Goal: Information Seeking & Learning: Find specific fact

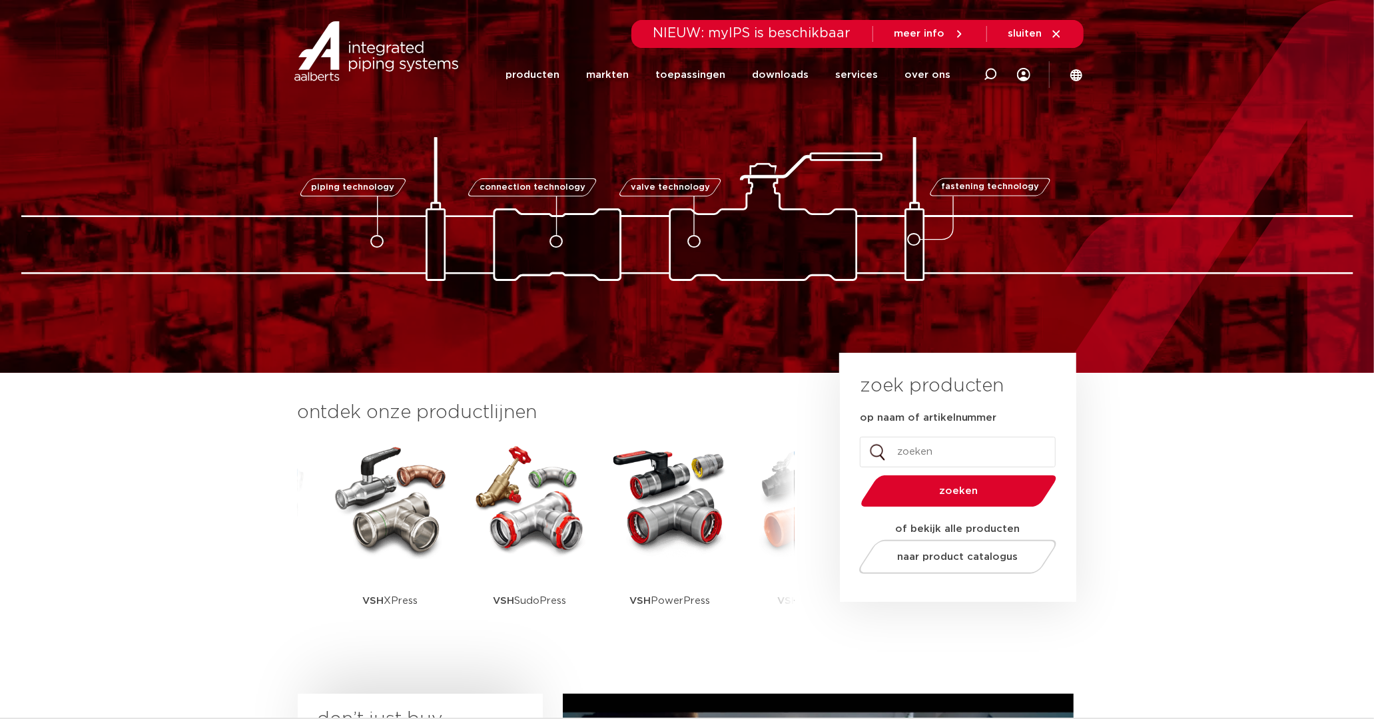
click at [389, 517] on img at bounding box center [390, 500] width 120 height 120
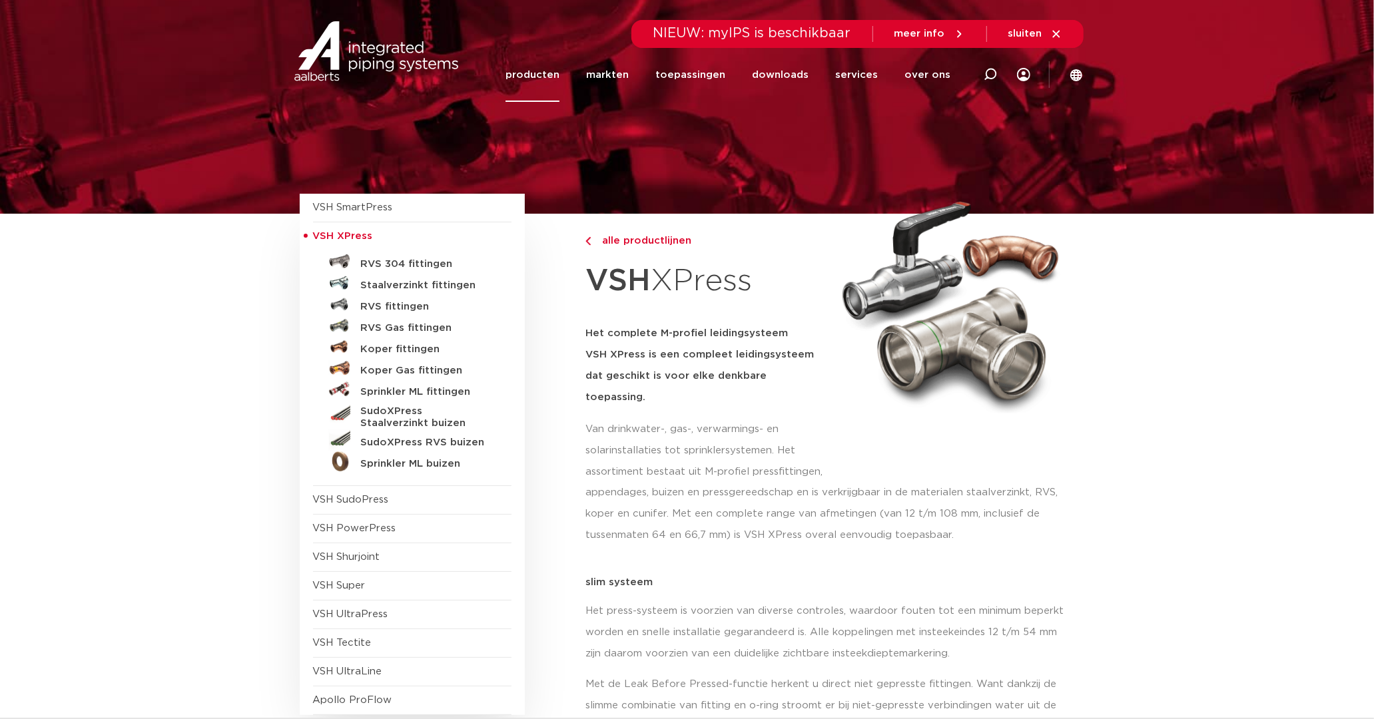
click at [391, 368] on h5 "Koper Gas fittingen" at bounding box center [427, 371] width 132 height 12
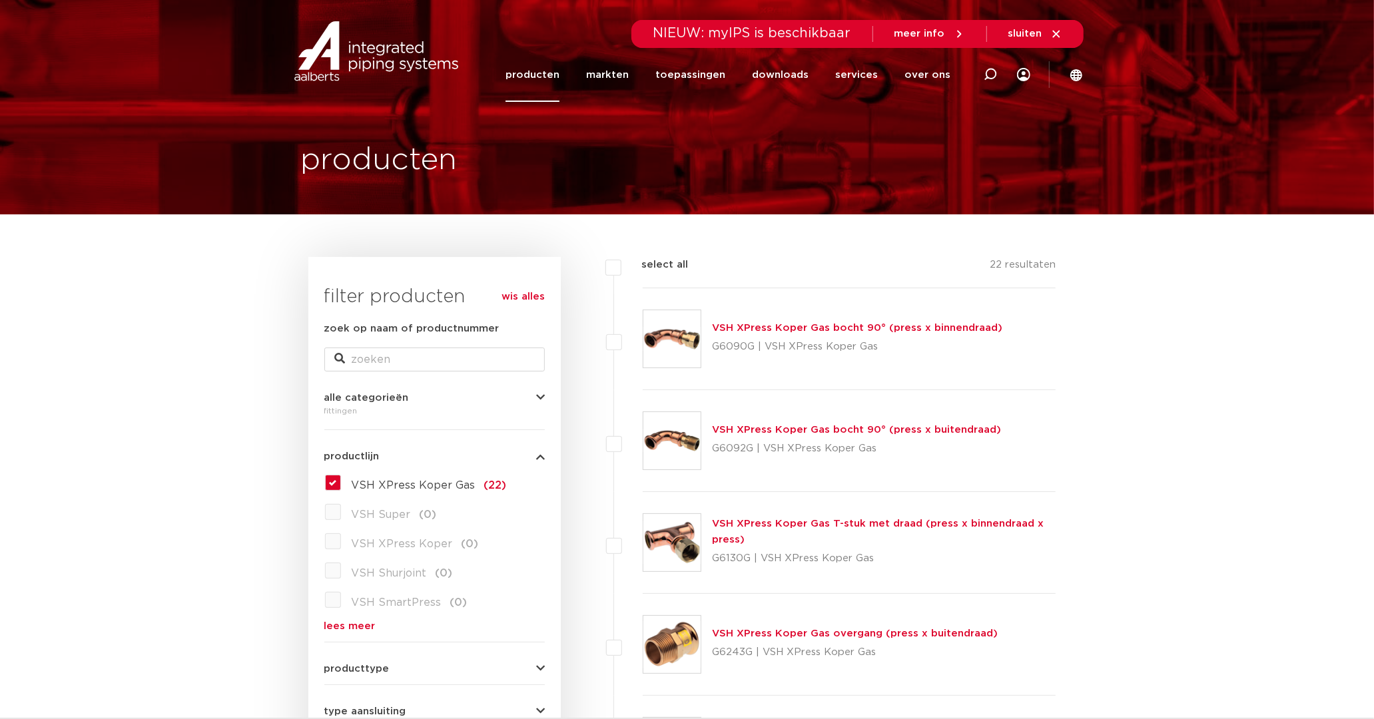
click at [811, 326] on link "VSH XPress Koper Gas bocht 90° (press x binnendraad)" at bounding box center [857, 328] width 290 height 10
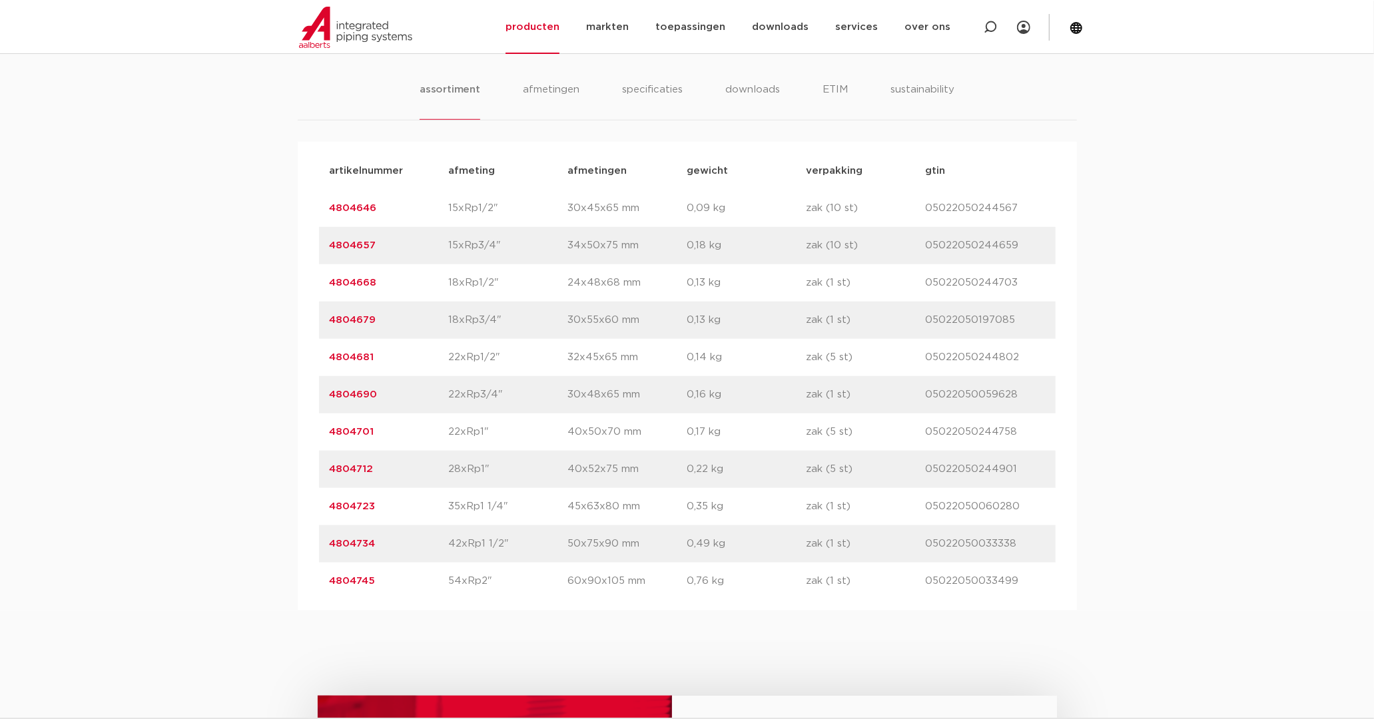
scroll to position [814, 0]
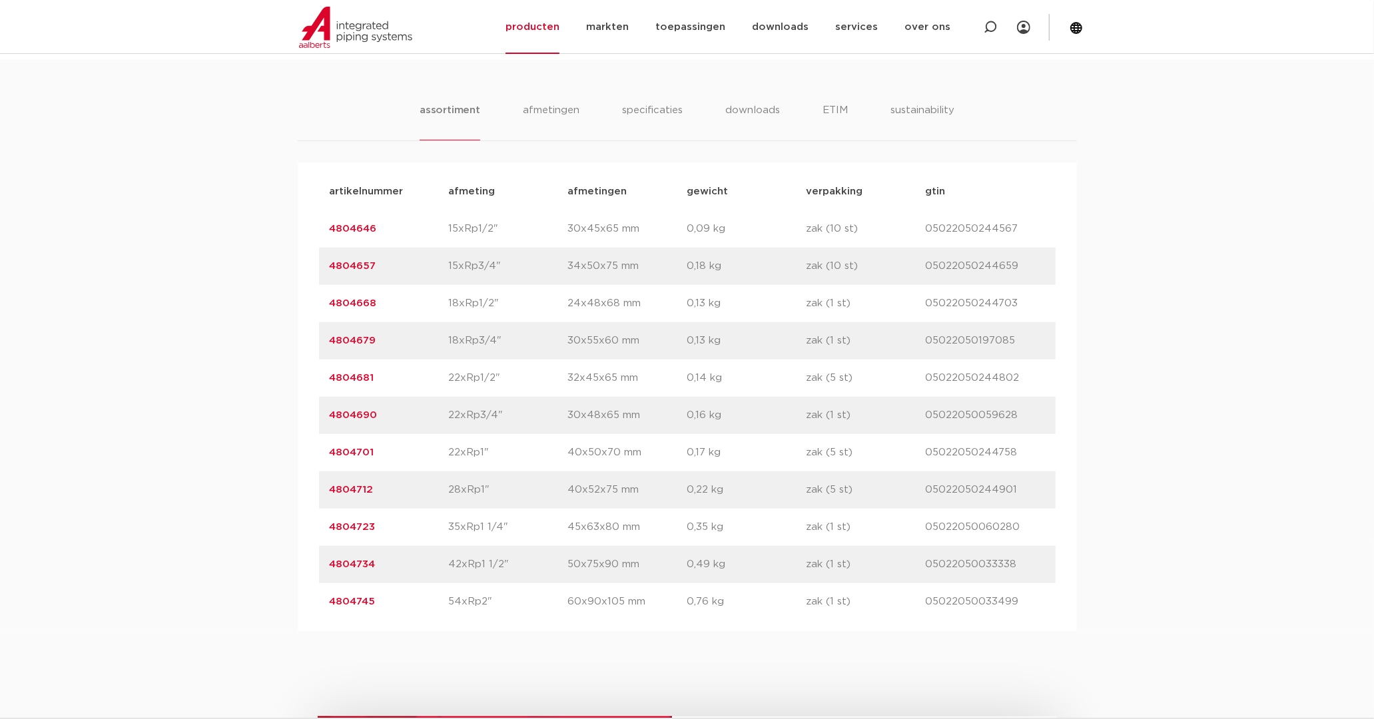
drag, startPoint x: 324, startPoint y: 263, endPoint x: 374, endPoint y: 265, distance: 49.3
click at [374, 265] on div "artikelnummer 4804657 afmeting 15xRp3/4" afmetingen 34x50x75 mm gewicht 0,18 kg…" at bounding box center [687, 266] width 737 height 37
drag, startPoint x: 374, startPoint y: 265, endPoint x: 365, endPoint y: 265, distance: 8.7
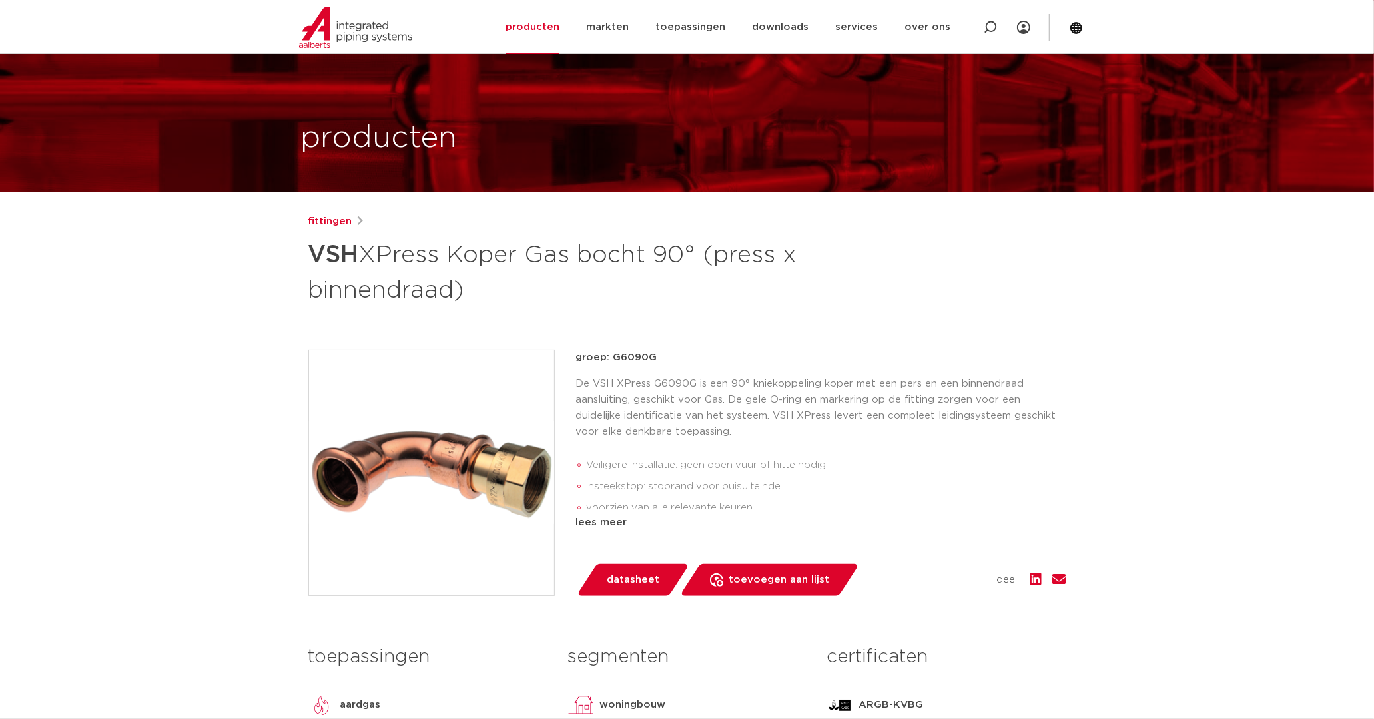
scroll to position [0, 0]
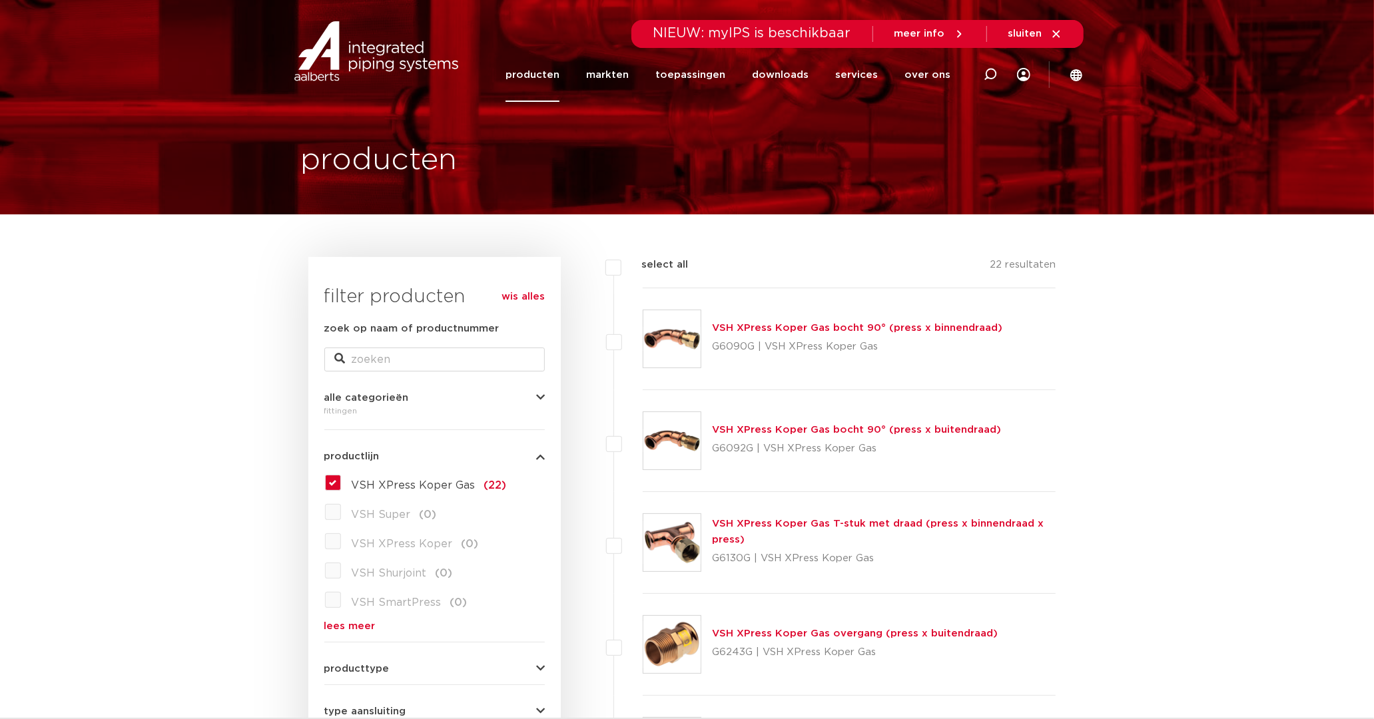
click at [400, 69] on img at bounding box center [376, 51] width 170 height 60
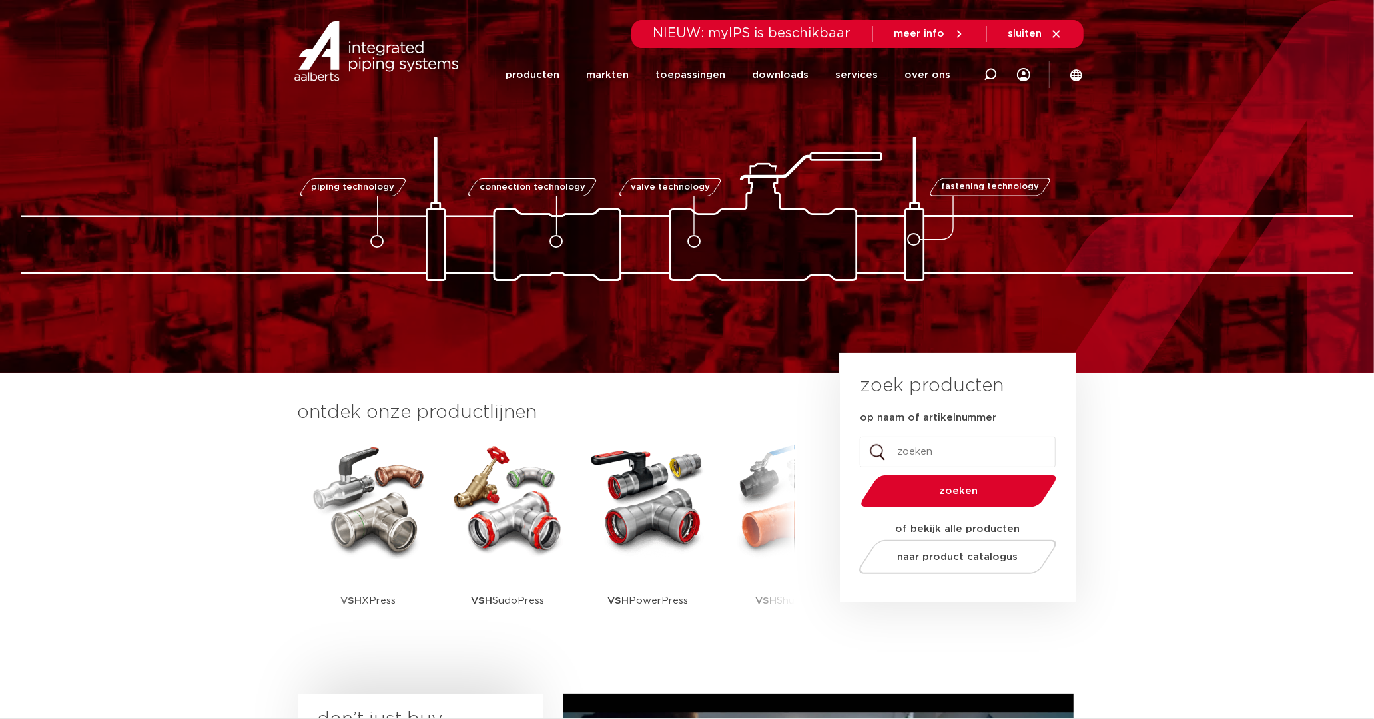
click at [400, 520] on img at bounding box center [368, 500] width 120 height 120
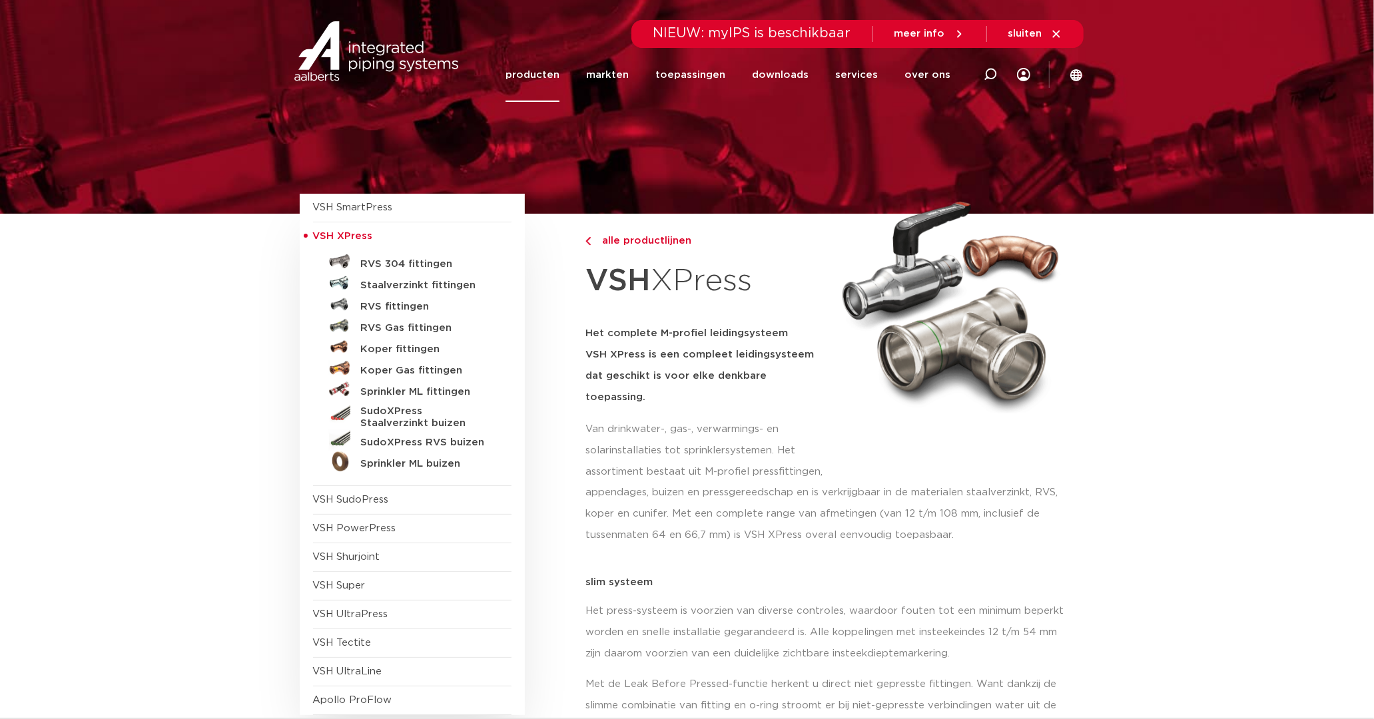
click at [395, 285] on h5 "Staalverzinkt fittingen" at bounding box center [427, 286] width 132 height 12
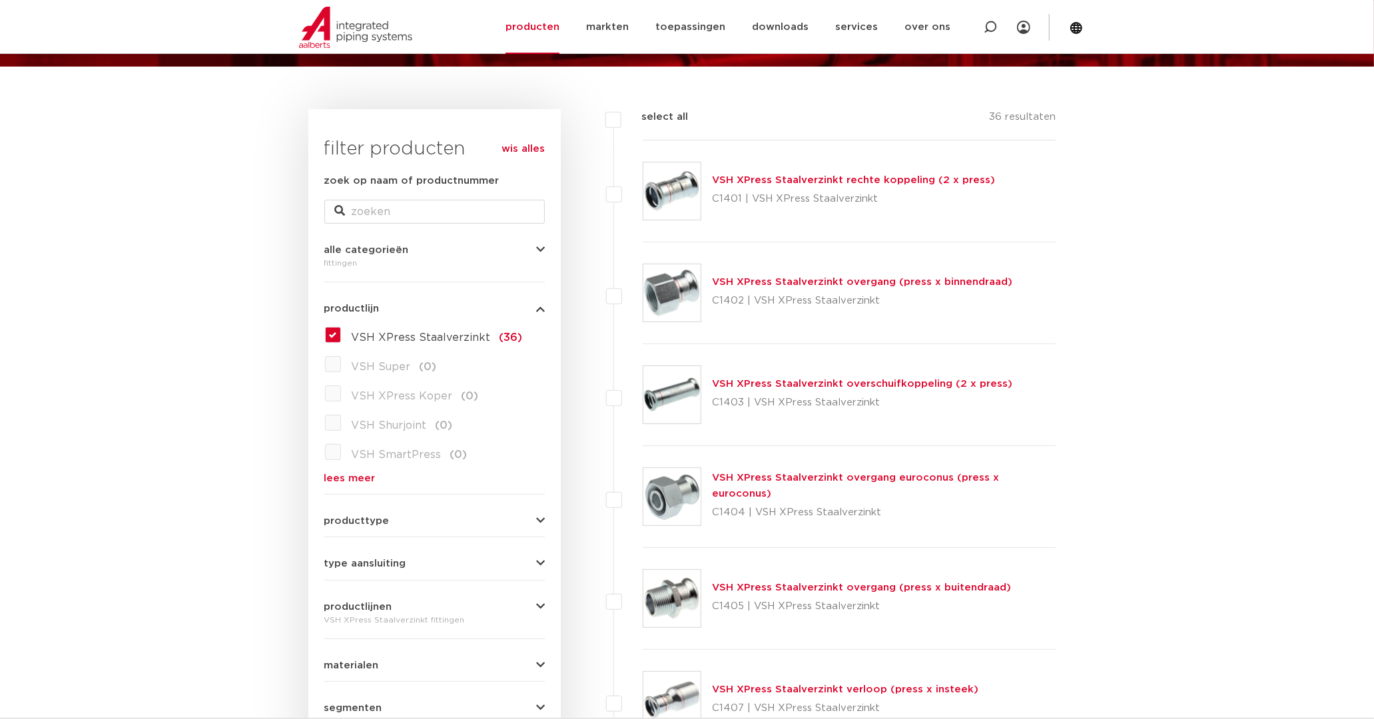
click at [811, 282] on link "VSH XPress Staalverzinkt overgang (press x binnendraad)" at bounding box center [862, 282] width 300 height 10
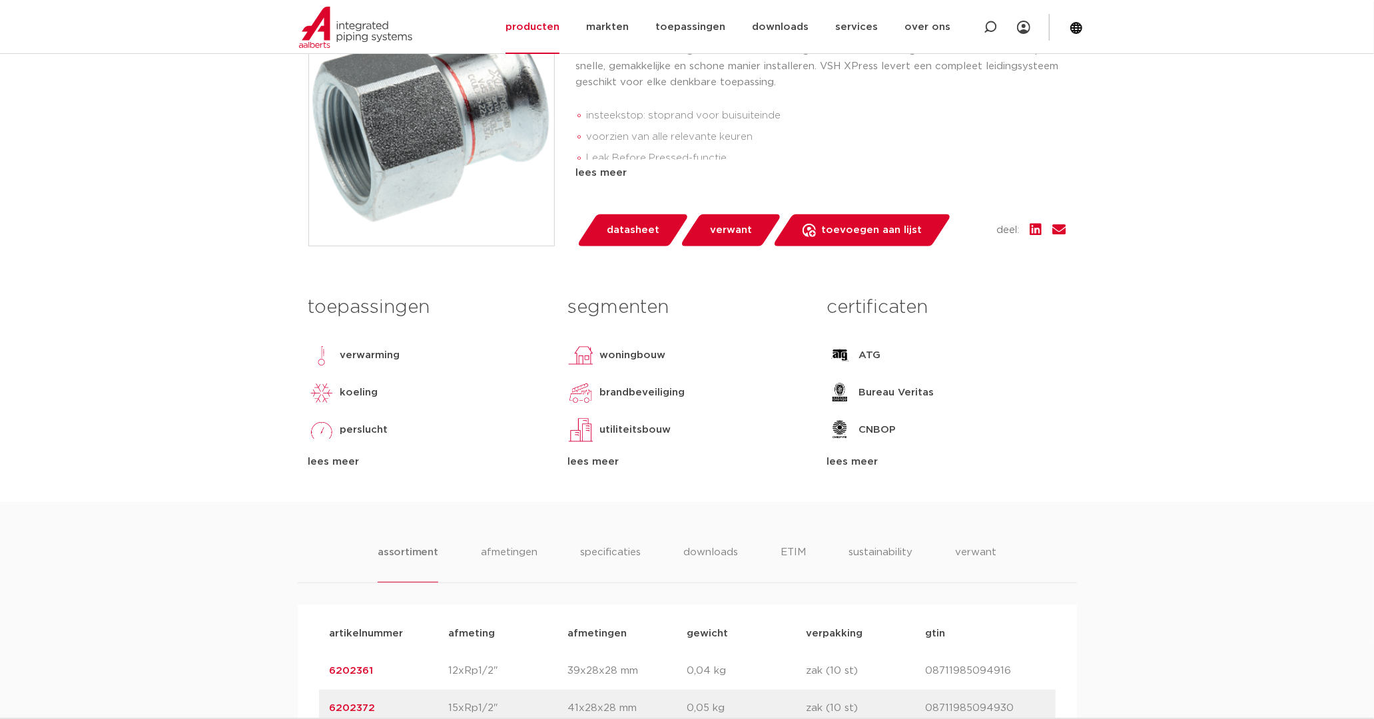
scroll to position [370, 0]
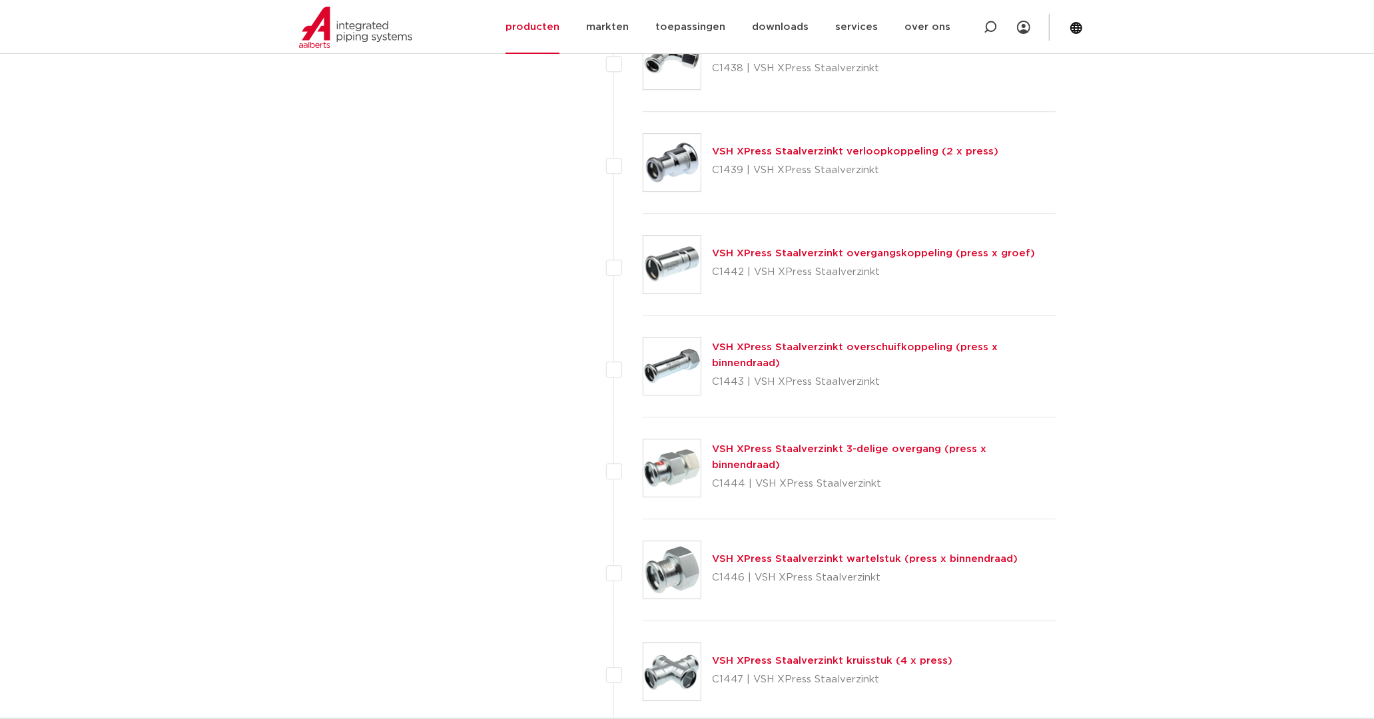
scroll to position [3181, 0]
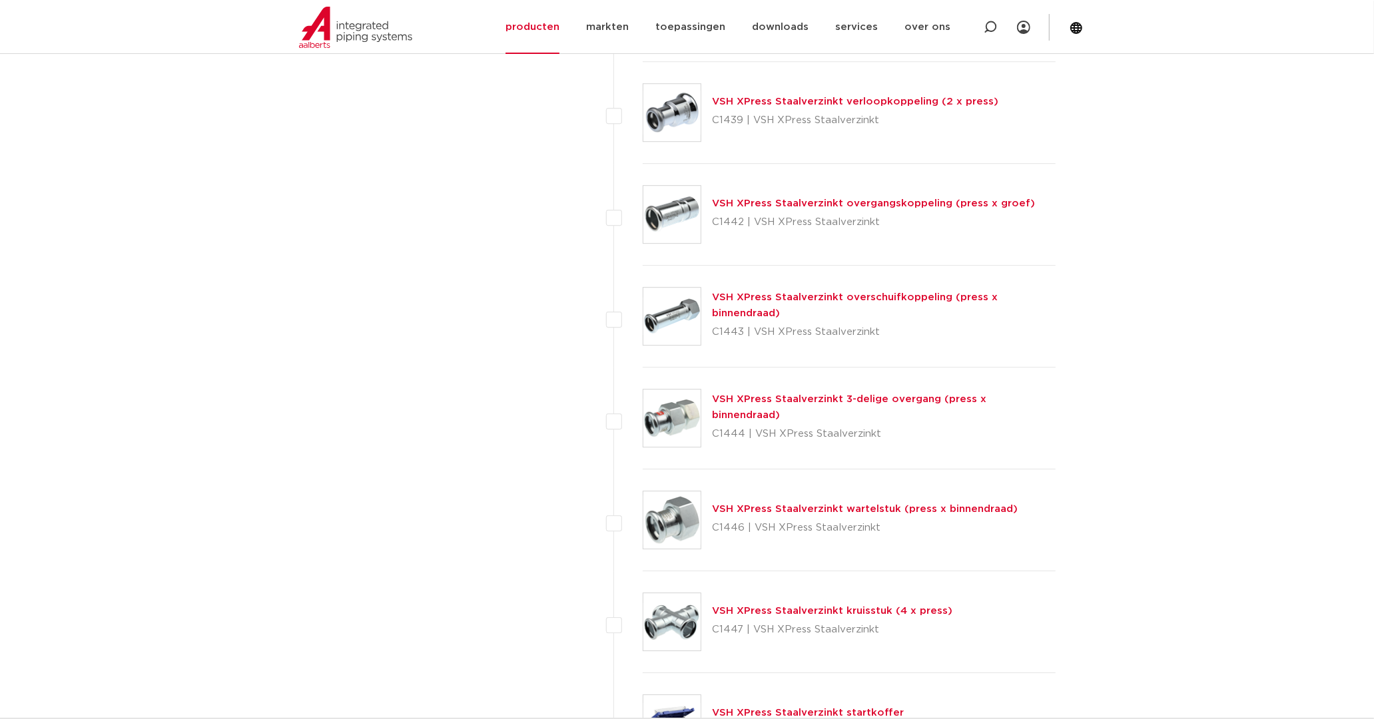
click at [741, 403] on link "VSH XPress Staalverzinkt 3-delige overgang (press x binnendraad)" at bounding box center [849, 407] width 274 height 26
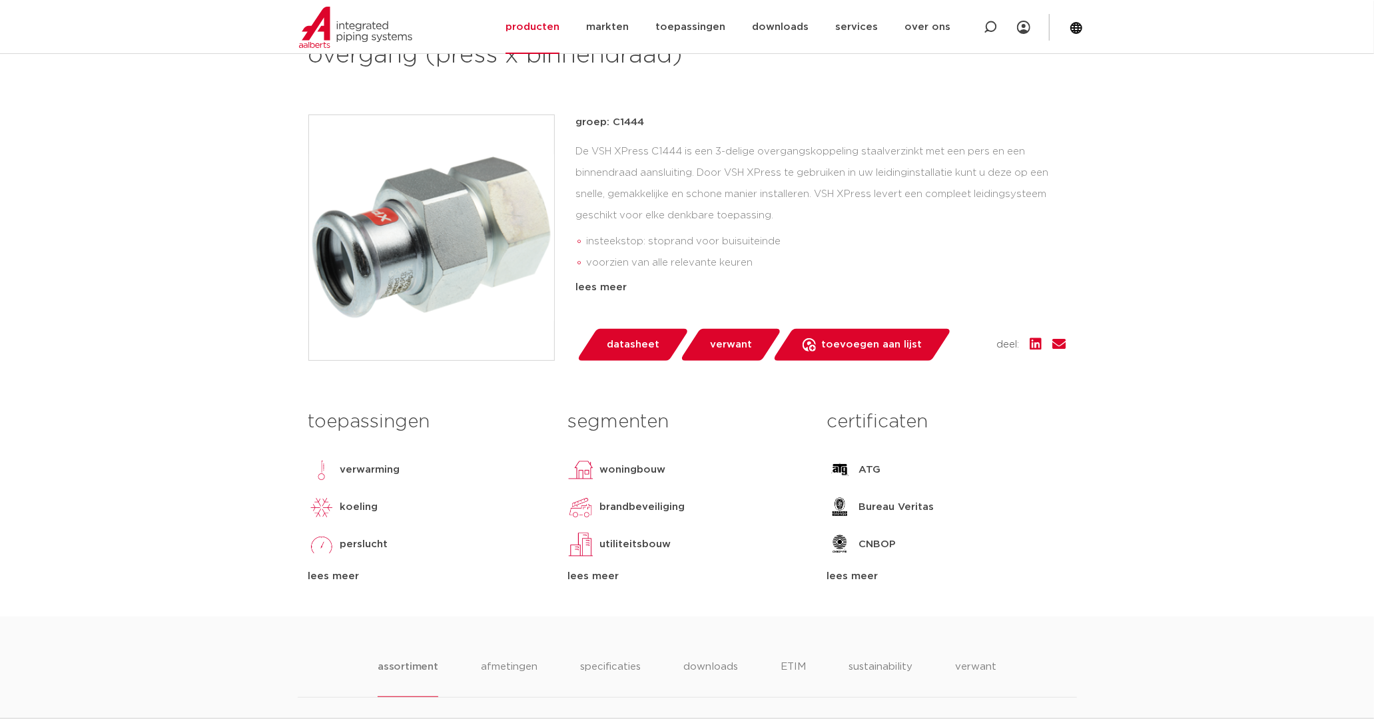
scroll to position [666, 0]
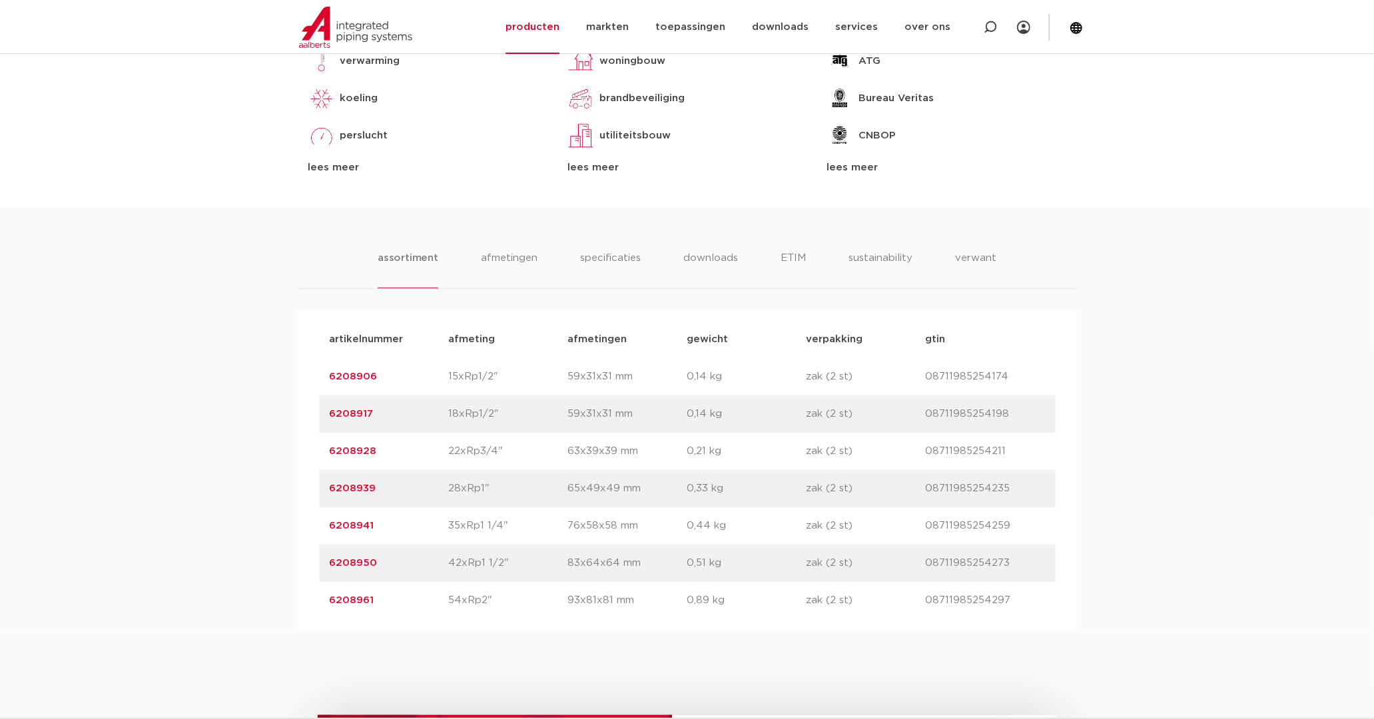
drag, startPoint x: 323, startPoint y: 449, endPoint x: 390, endPoint y: 450, distance: 66.6
click at [390, 450] on div "artikelnummer 6208928 afmeting 22xRp3/4" [GEOGRAPHIC_DATA] 63x39x39 mm gewicht …" at bounding box center [687, 451] width 737 height 37
drag, startPoint x: 390, startPoint y: 450, endPoint x: 362, endPoint y: 453, distance: 28.1
copy link "6208928"
drag, startPoint x: 321, startPoint y: 493, endPoint x: 381, endPoint y: 484, distance: 60.7
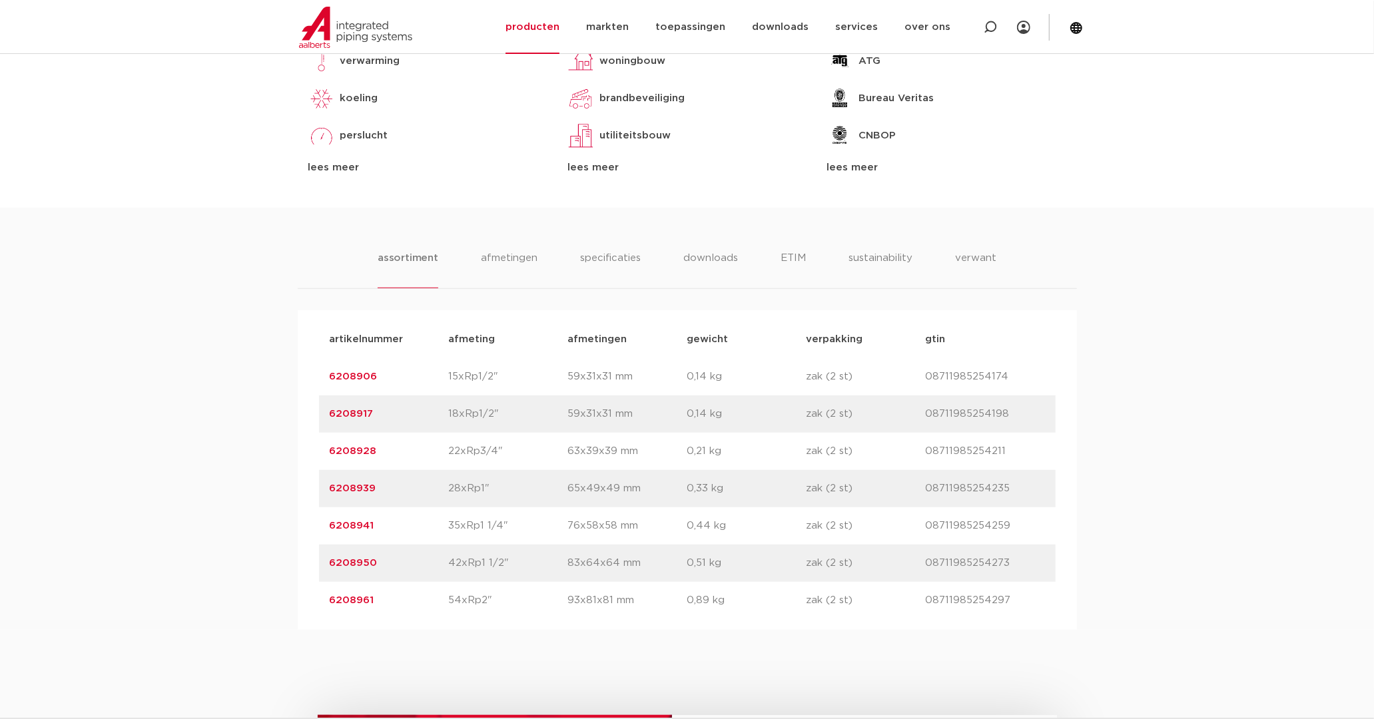
click at [381, 484] on div "artikelnummer 6208939 afmeting 28xRp1" [GEOGRAPHIC_DATA] 65x49x49 mm gewicht 0,…" at bounding box center [687, 488] width 737 height 37
drag, startPoint x: 381, startPoint y: 484, endPoint x: 343, endPoint y: 494, distance: 39.4
copy link "6208939"
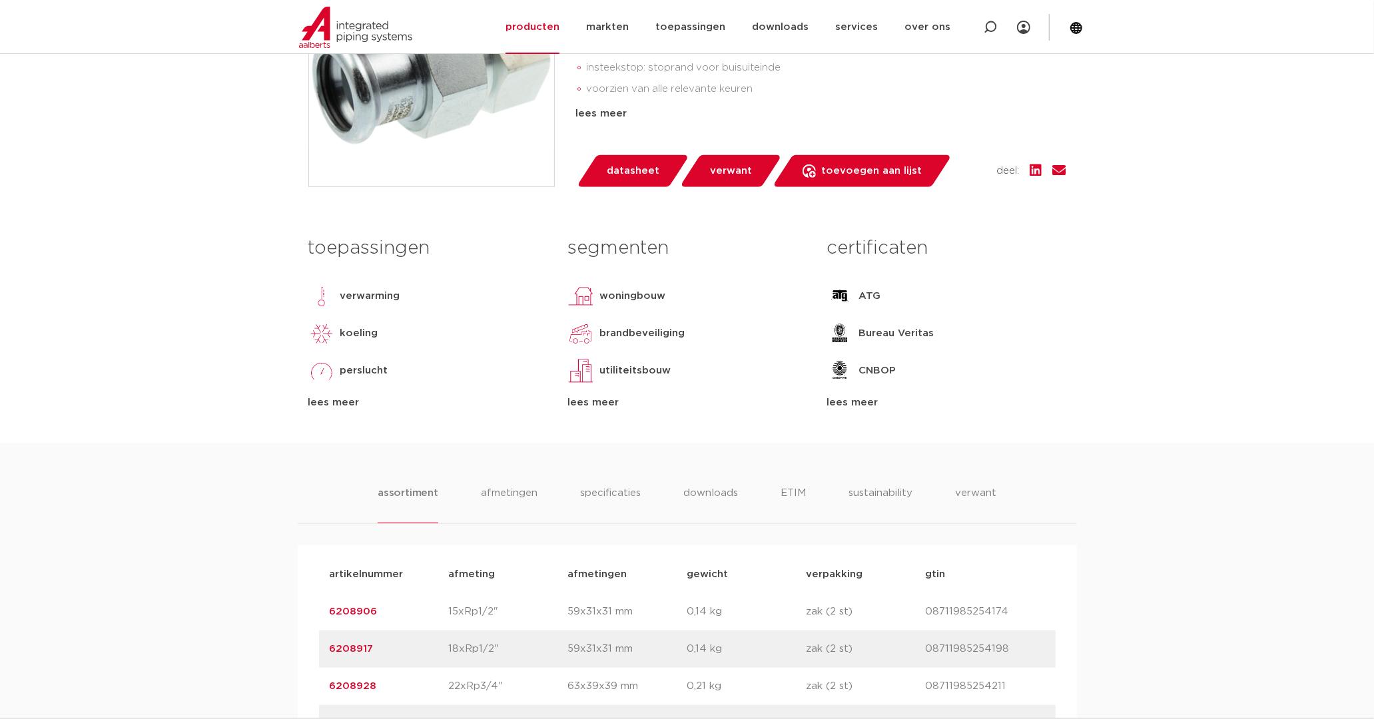
scroll to position [148, 0]
